Goal: Transaction & Acquisition: Purchase product/service

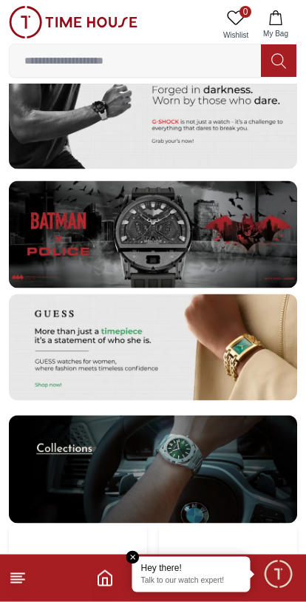
scroll to position [2620, 0]
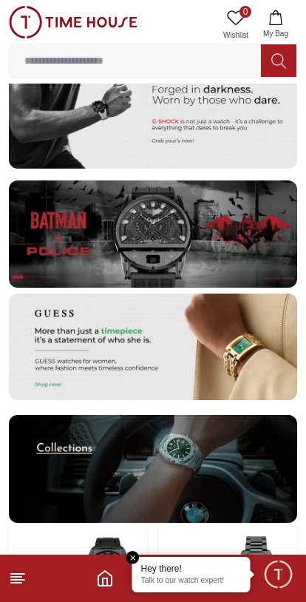
click at [104, 235] on img at bounding box center [153, 234] width 289 height 107
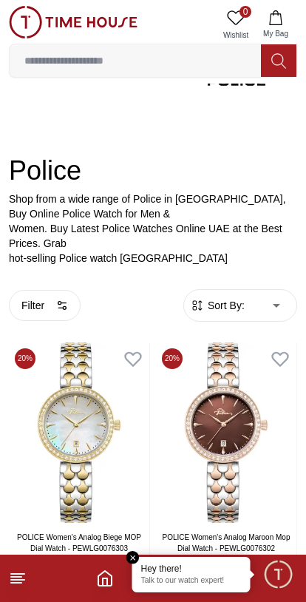
scroll to position [136, 0]
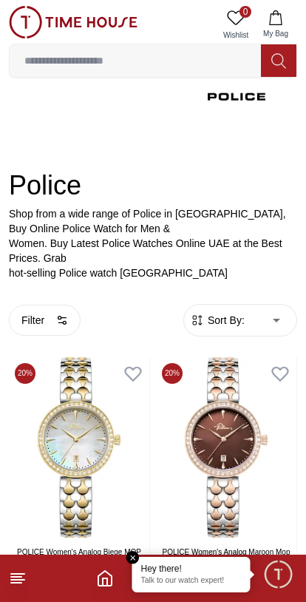
click at [232, 315] on span "Sort By:" at bounding box center [225, 320] width 40 height 15
click at [235, 316] on span "Sort By:" at bounding box center [225, 320] width 40 height 15
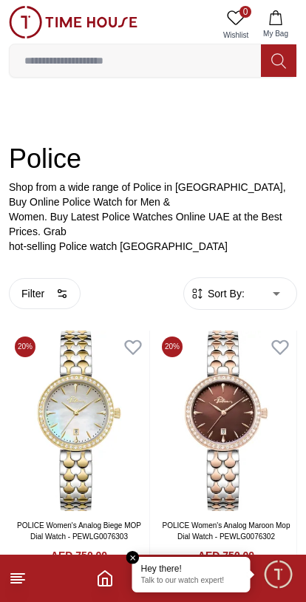
scroll to position [175, 0]
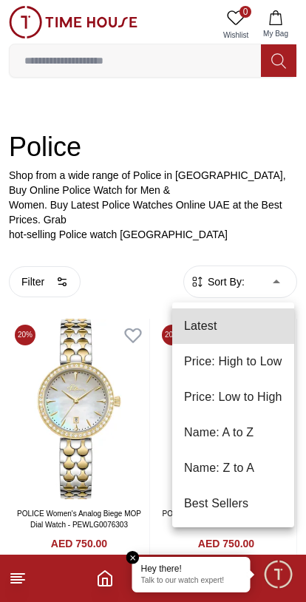
click at [142, 236] on div at bounding box center [153, 301] width 306 height 602
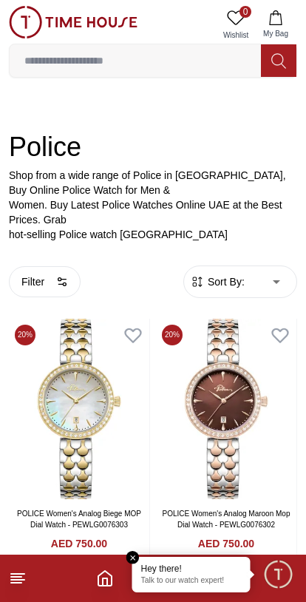
click at [29, 282] on button "Filter" at bounding box center [45, 281] width 72 height 31
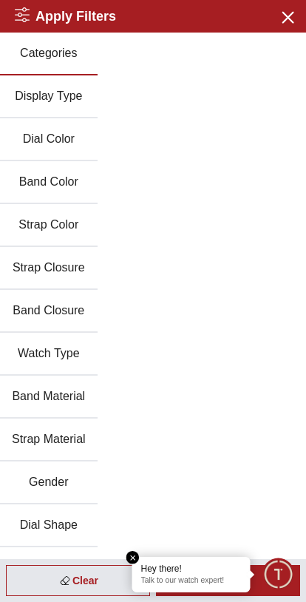
click at [41, 475] on button "Gender" at bounding box center [49, 483] width 98 height 43
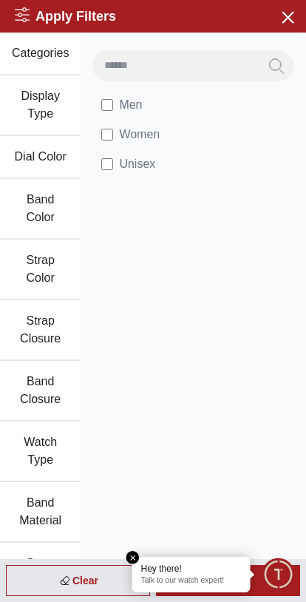
scroll to position [93, 0]
click at [132, 556] on em "Close tooltip" at bounding box center [133, 557] width 13 height 13
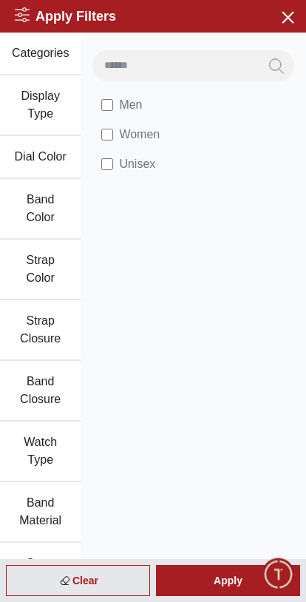
click at [212, 582] on div "Apply" at bounding box center [228, 580] width 144 height 31
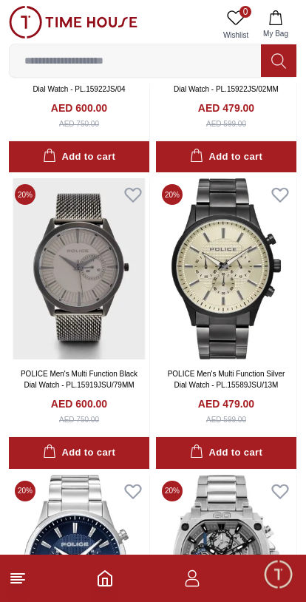
scroll to position [1169, 0]
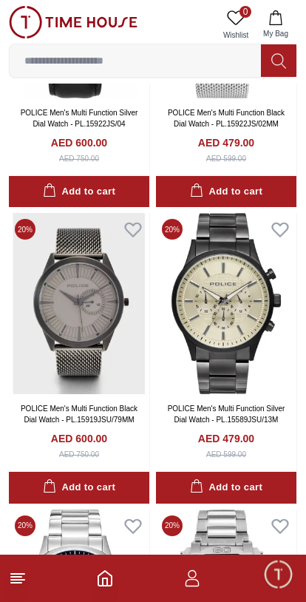
click at [224, 312] on img at bounding box center [226, 303] width 141 height 181
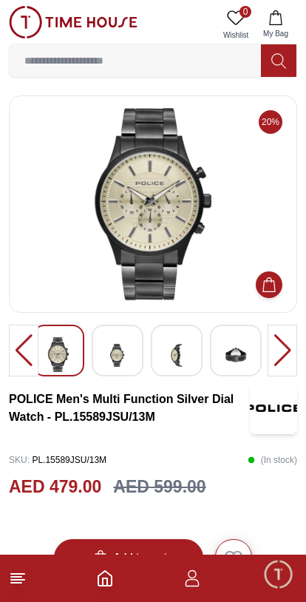
click at [111, 352] on img at bounding box center [117, 355] width 27 height 36
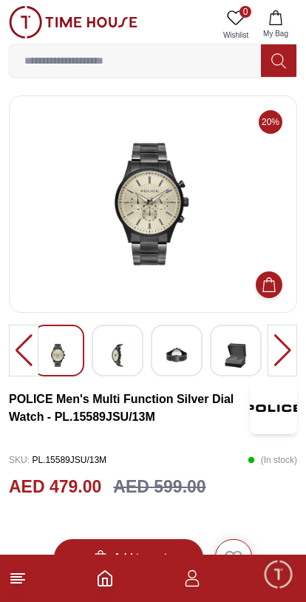
click at [285, 345] on div at bounding box center [283, 351] width 30 height 52
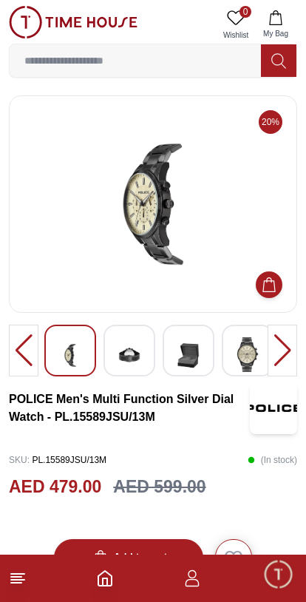
click at [281, 348] on div at bounding box center [283, 351] width 30 height 52
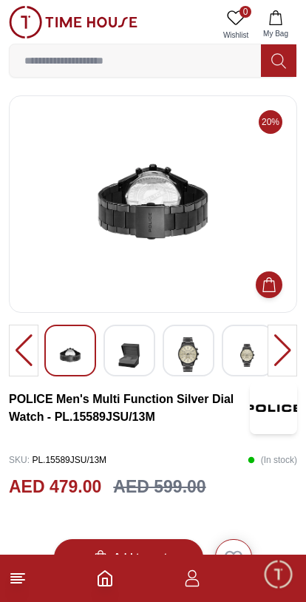
click at [283, 350] on div at bounding box center [283, 351] width 30 height 52
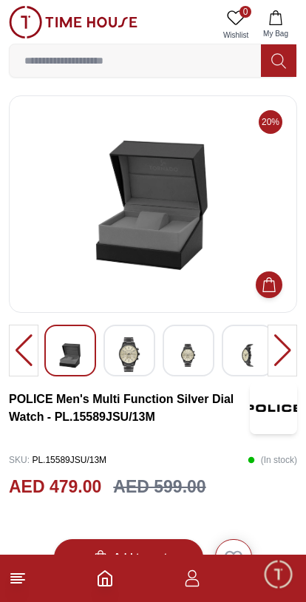
click at [290, 355] on div at bounding box center [283, 351] width 30 height 52
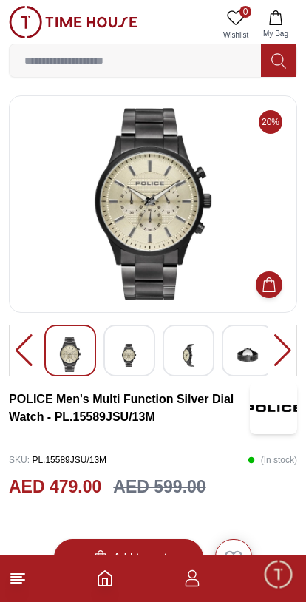
click at [286, 353] on div at bounding box center [283, 351] width 30 height 52
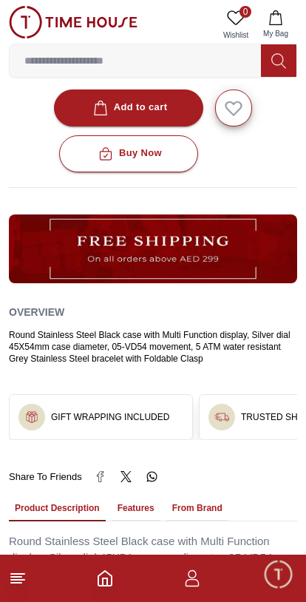
scroll to position [448, 0]
